Goal: Task Accomplishment & Management: Manage account settings

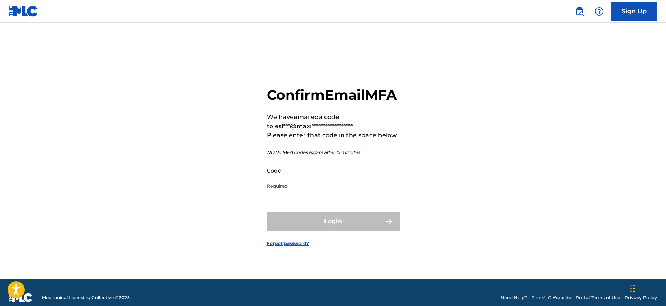
click at [582, 14] on img at bounding box center [579, 11] width 9 height 9
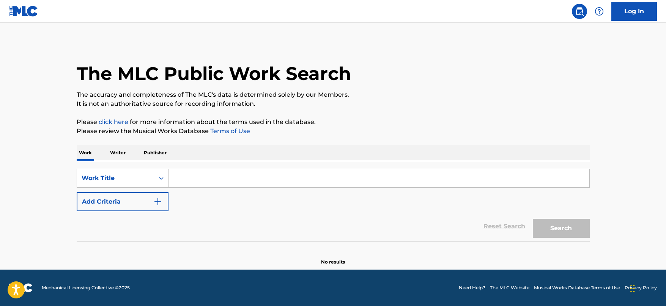
click at [190, 174] on input "Search Form" at bounding box center [378, 178] width 421 height 18
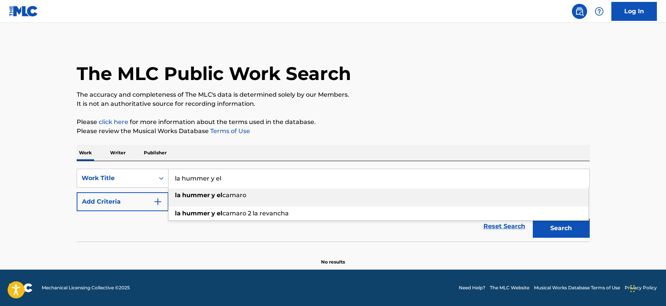
click at [217, 199] on div "la hummer y el camaro" at bounding box center [378, 195] width 420 height 14
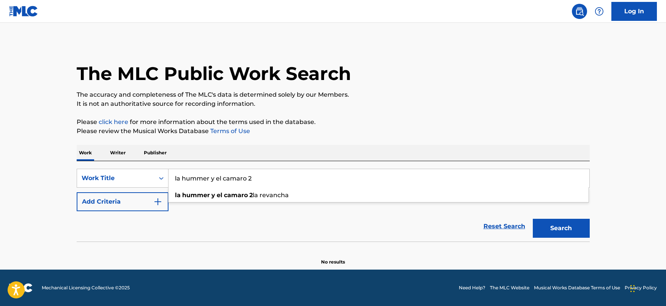
type input "la hummer y el camaro 2"
click at [560, 229] on button "Search" at bounding box center [560, 228] width 57 height 19
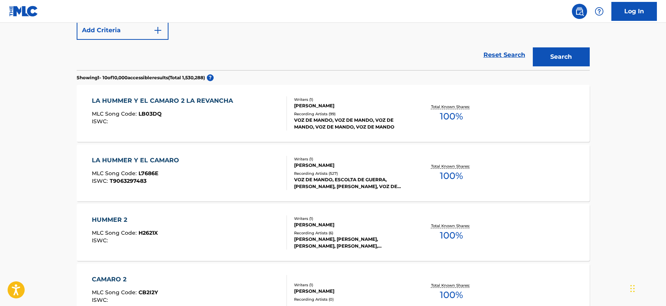
scroll to position [190, 0]
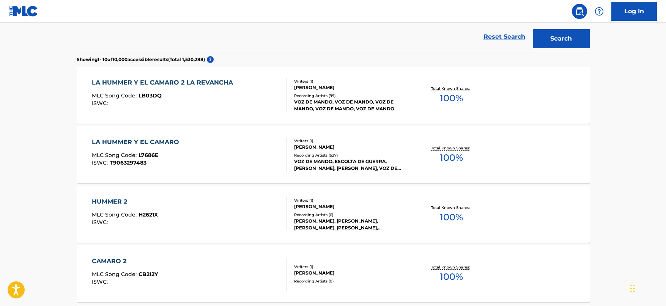
click at [294, 93] on div "Recording Artists ( 99 )" at bounding box center [351, 96] width 115 height 6
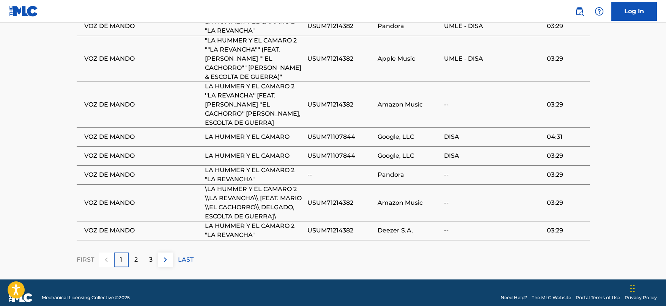
scroll to position [585, 0]
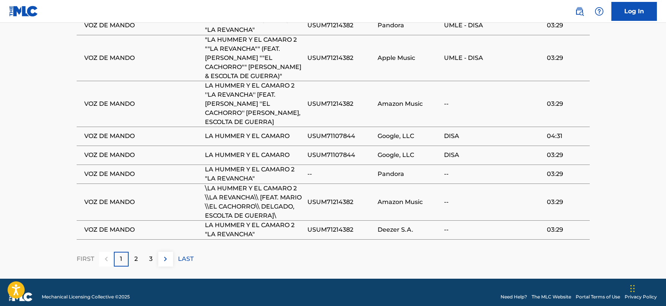
click at [137, 254] on p "2" at bounding box center [135, 258] width 3 height 9
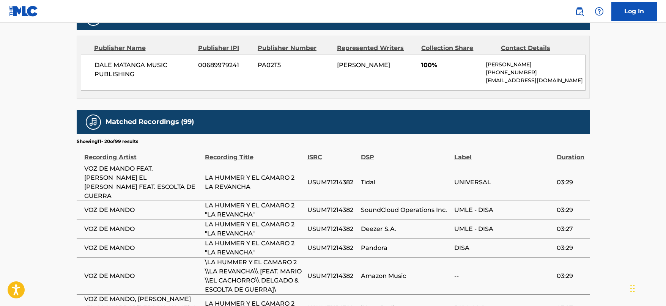
scroll to position [332, 0]
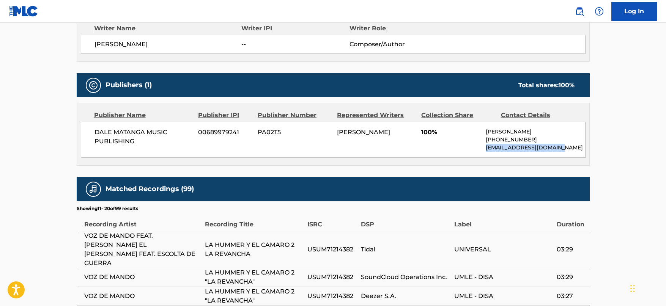
drag, startPoint x: 486, startPoint y: 147, endPoint x: 559, endPoint y: 145, distance: 72.8
click at [559, 145] on p "[EMAIL_ADDRESS][DOMAIN_NAME]" at bounding box center [534, 148] width 99 height 8
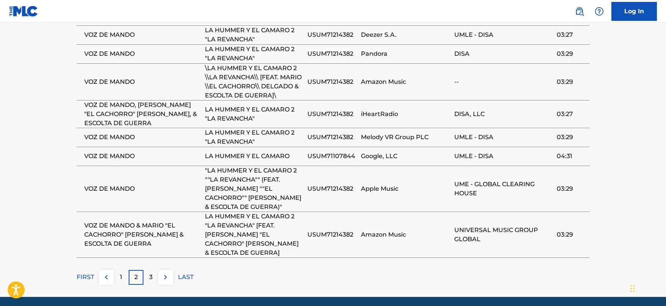
scroll to position [602, 0]
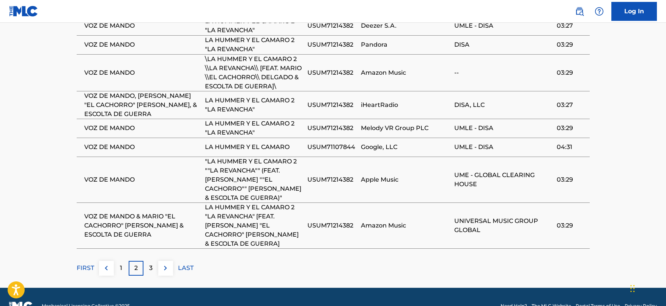
click at [165, 264] on img at bounding box center [165, 268] width 9 height 9
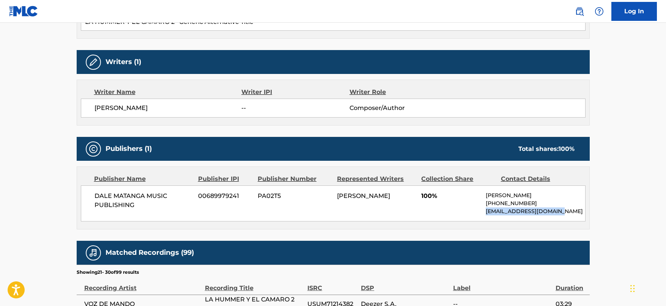
scroll to position [286, 0]
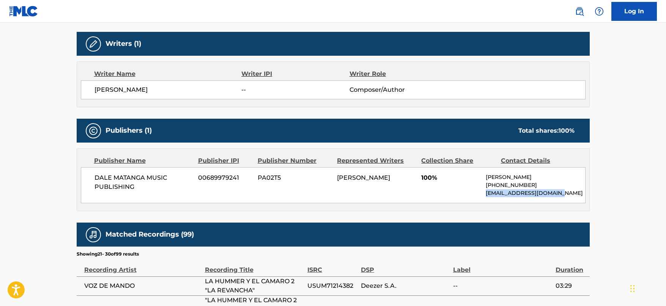
drag, startPoint x: 339, startPoint y: 177, endPoint x: 378, endPoint y: 186, distance: 40.7
click at [378, 182] on div "[PERSON_NAME]" at bounding box center [376, 177] width 78 height 9
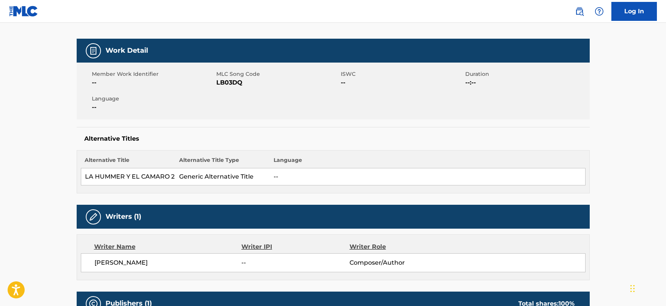
scroll to position [0, 0]
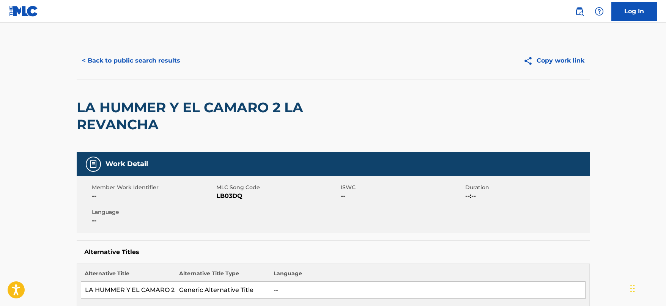
click at [579, 13] on img at bounding box center [579, 11] width 9 height 9
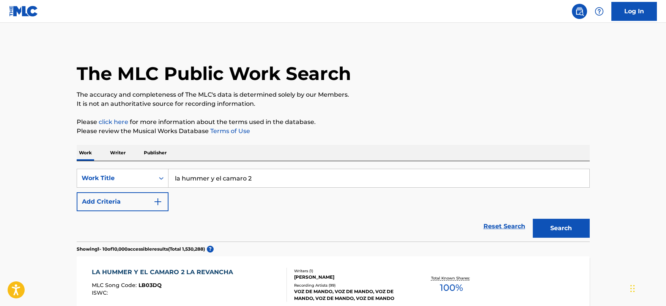
drag, startPoint x: 247, startPoint y: 179, endPoint x: 136, endPoint y: 127, distance: 122.7
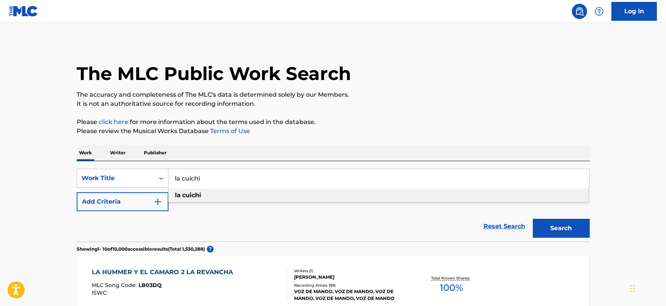
type input "la cuichi"
click at [337, 196] on div "la cuichi" at bounding box center [378, 195] width 420 height 14
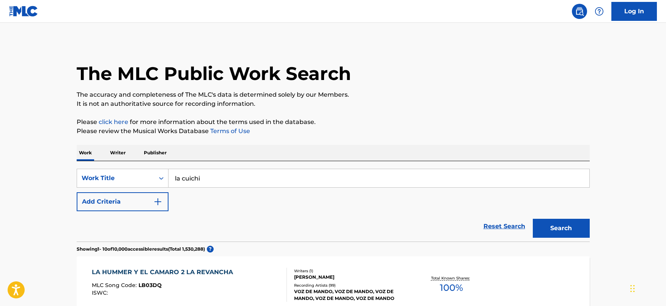
click at [571, 229] on button "Search" at bounding box center [560, 228] width 57 height 19
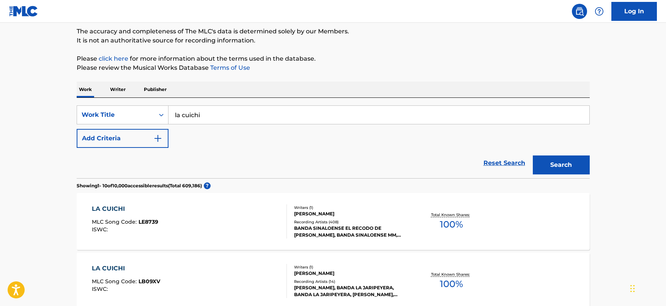
scroll to position [126, 0]
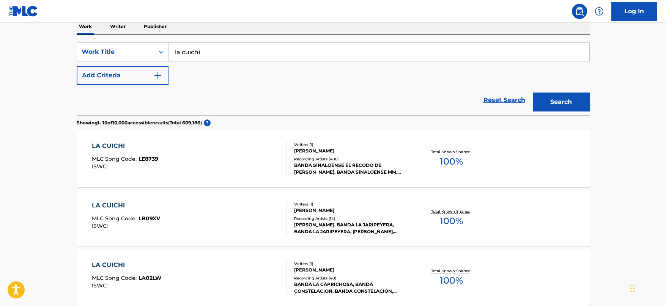
click at [246, 154] on div "LA CUICHI MLC Song Code : LE8739 ISWC :" at bounding box center [189, 158] width 195 height 34
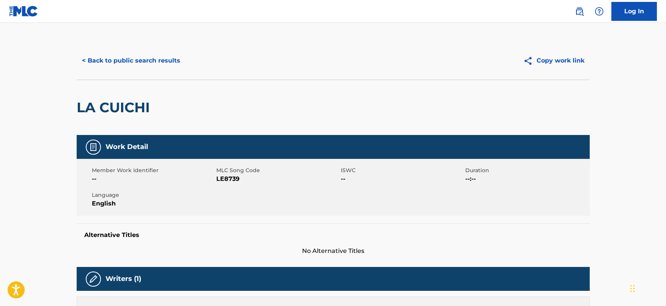
click at [112, 58] on button "< Back to public search results" at bounding box center [131, 60] width 109 height 19
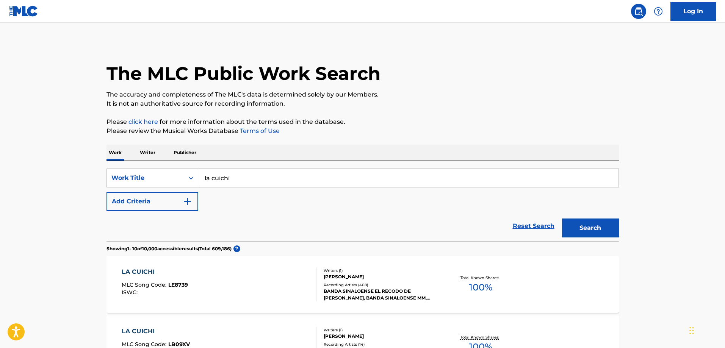
click at [319, 277] on div "Writers ( 1 ) [PERSON_NAME] Recording Artists ( 408 ) BANDA SINALOENSE EL RECOD…" at bounding box center [378, 285] width 122 height 34
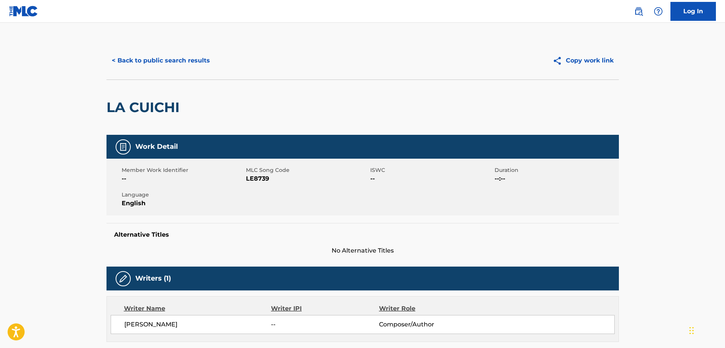
click at [24, 6] on img at bounding box center [23, 11] width 29 height 11
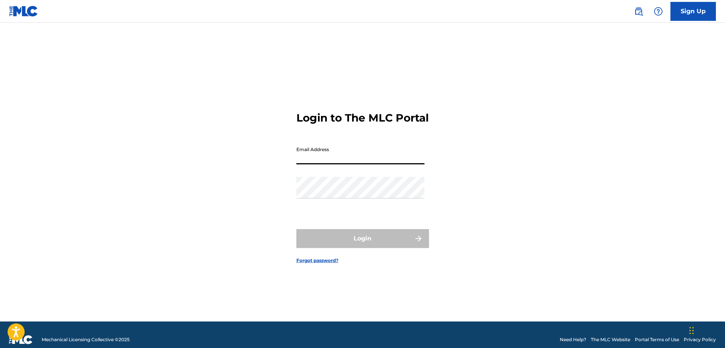
click at [315, 163] on input "Email Address" at bounding box center [361, 154] width 128 height 22
type input "[EMAIL_ADDRESS][DOMAIN_NAME]"
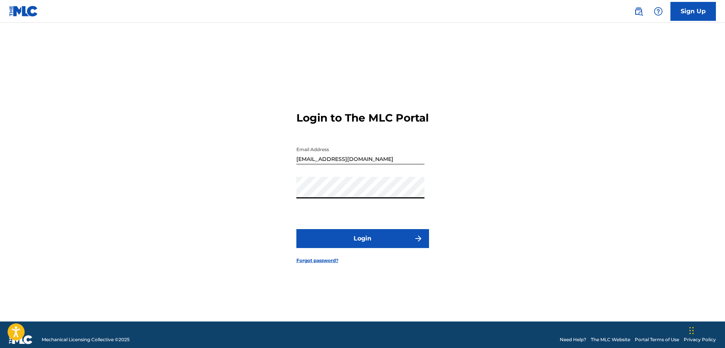
click at [339, 246] on button "Login" at bounding box center [363, 238] width 133 height 19
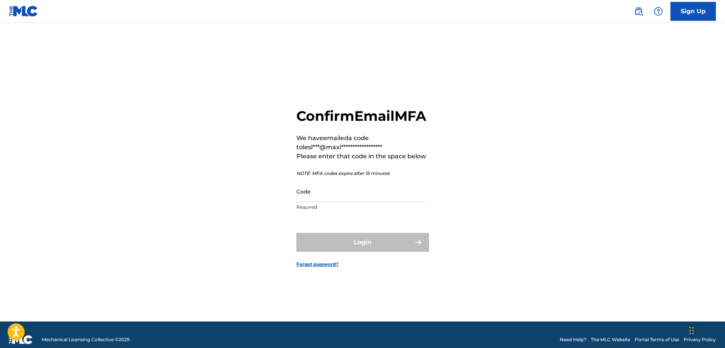
drag, startPoint x: 328, startPoint y: 196, endPoint x: 328, endPoint y: 201, distance: 4.9
click at [328, 196] on input "Code" at bounding box center [361, 192] width 128 height 22
paste input "028063"
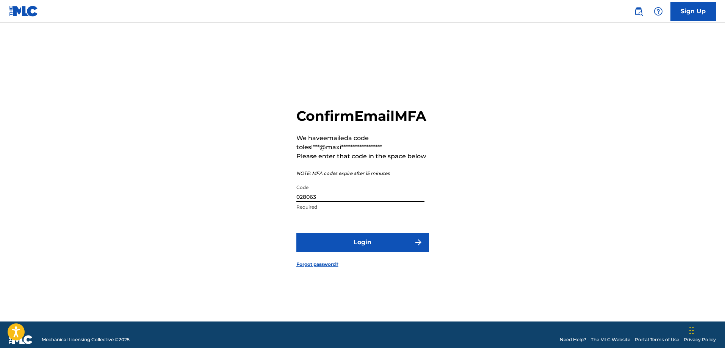
type input "028063"
click at [348, 246] on button "Login" at bounding box center [363, 242] width 133 height 19
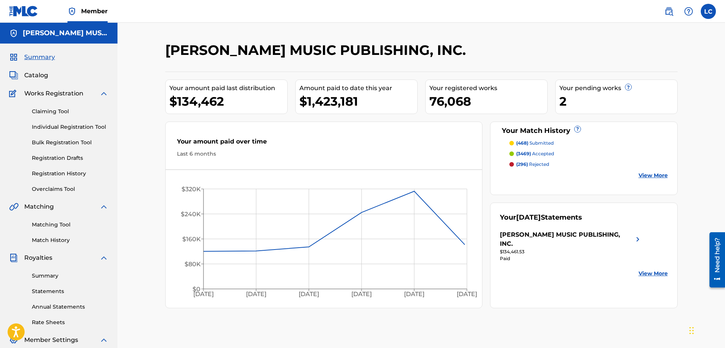
click at [35, 69] on div "Summary Catalog Works Registration Claiming Tool Individual Registration Tool B…" at bounding box center [59, 231] width 118 height 375
click at [35, 71] on span "Catalog" at bounding box center [36, 75] width 24 height 9
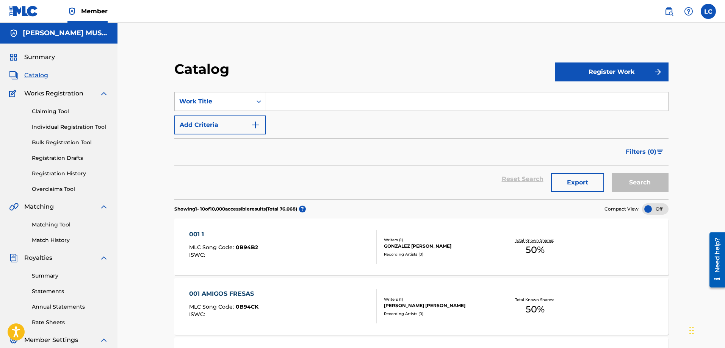
click at [280, 104] on input "Search Form" at bounding box center [467, 102] width 402 height 18
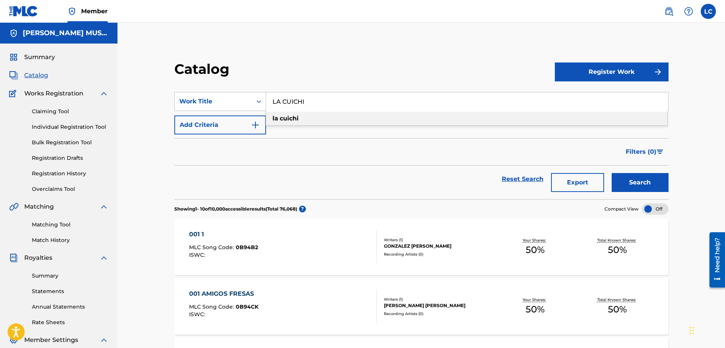
click at [309, 121] on div "la cuichi" at bounding box center [467, 119] width 402 height 14
type input "la cuichi"
click at [646, 179] on button "Search" at bounding box center [640, 182] width 57 height 19
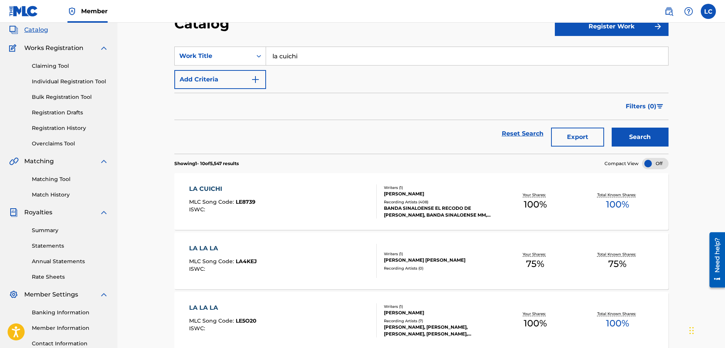
scroll to position [63, 0]
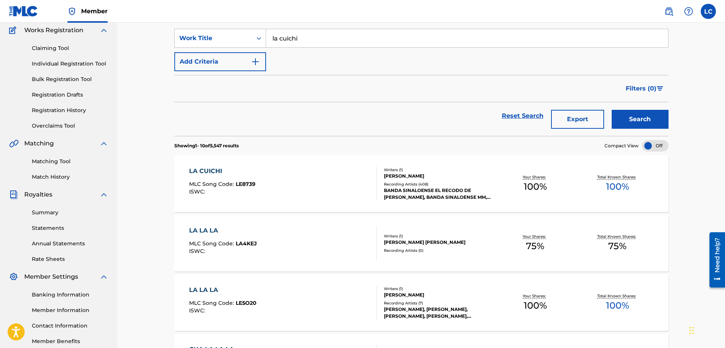
click at [433, 176] on div "[PERSON_NAME]" at bounding box center [439, 176] width 110 height 7
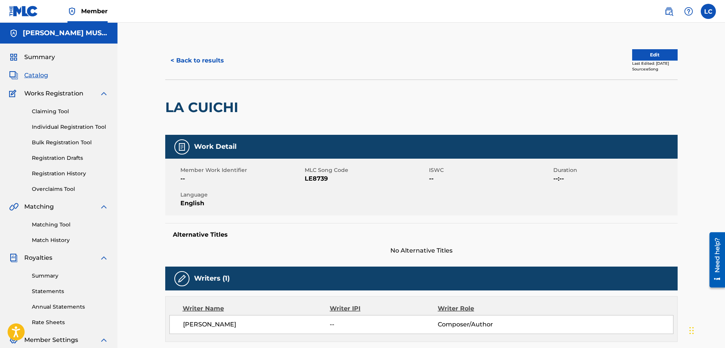
click at [659, 55] on button "Edit" at bounding box center [656, 54] width 46 height 11
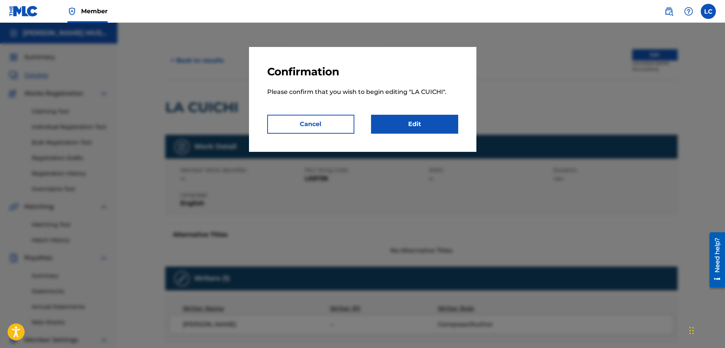
click at [424, 119] on link "Edit" at bounding box center [414, 124] width 87 height 19
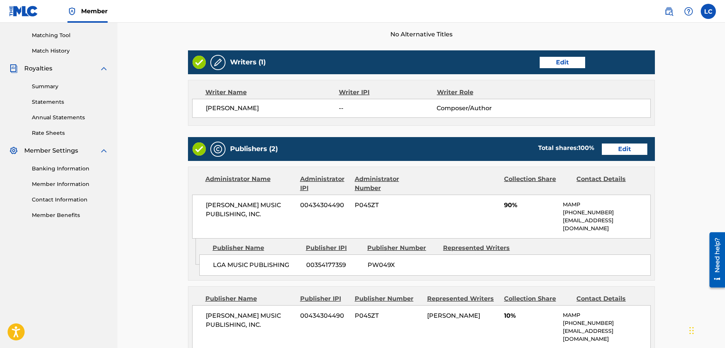
scroll to position [126, 0]
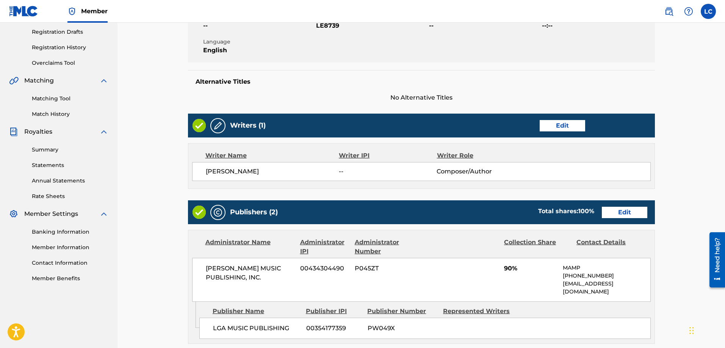
click at [635, 212] on link "Edit" at bounding box center [625, 212] width 46 height 11
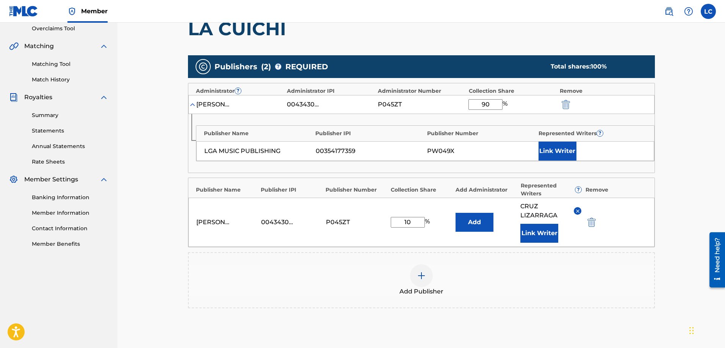
scroll to position [190, 0]
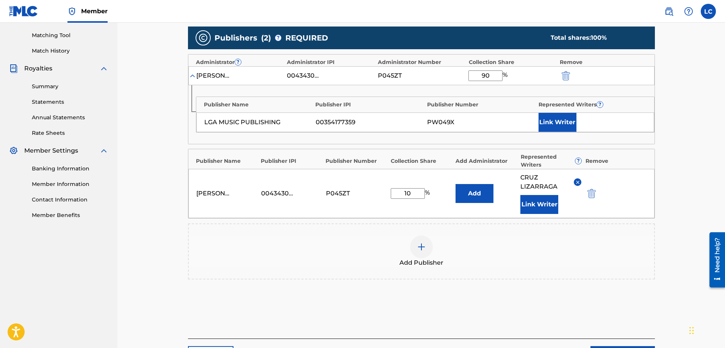
click at [567, 77] on img "submit" at bounding box center [566, 75] width 8 height 9
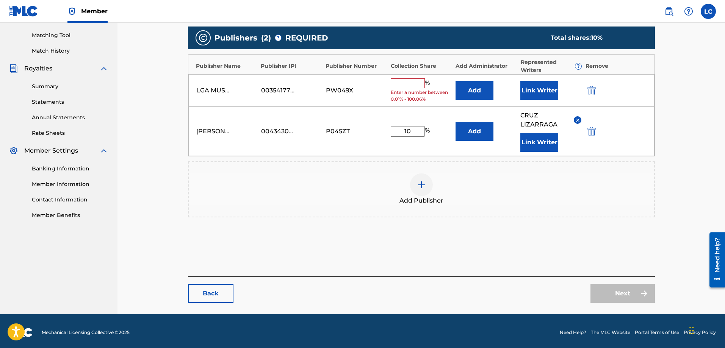
click at [598, 135] on div at bounding box center [602, 131] width 34 height 9
click at [592, 130] on img "submit" at bounding box center [592, 131] width 8 height 9
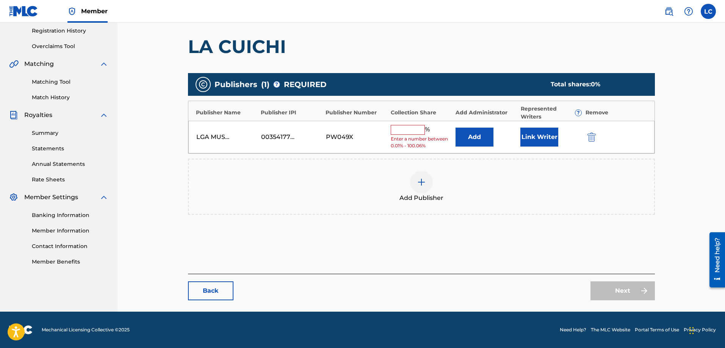
click at [596, 135] on img "submit" at bounding box center [592, 137] width 8 height 9
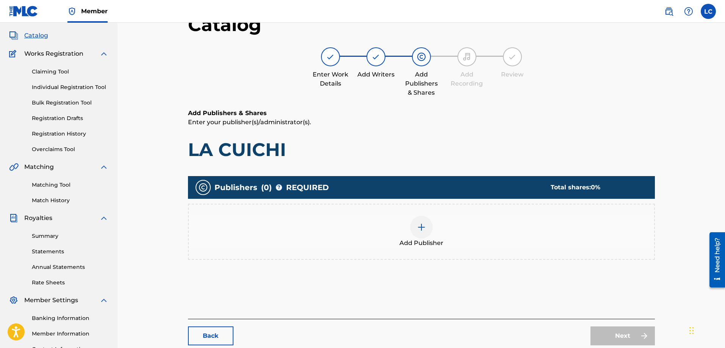
scroll to position [0, 0]
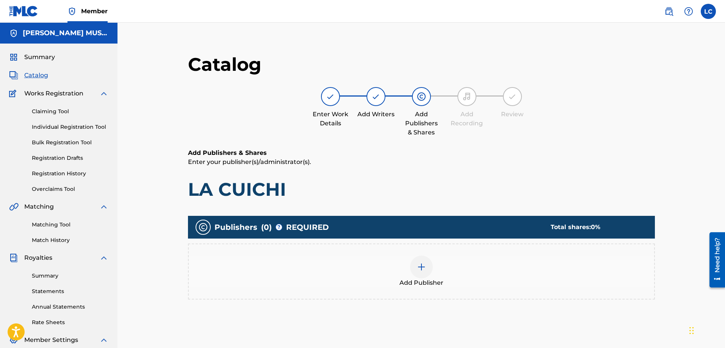
click at [23, 11] on img at bounding box center [23, 11] width 29 height 11
